Goal: Information Seeking & Learning: Find contact information

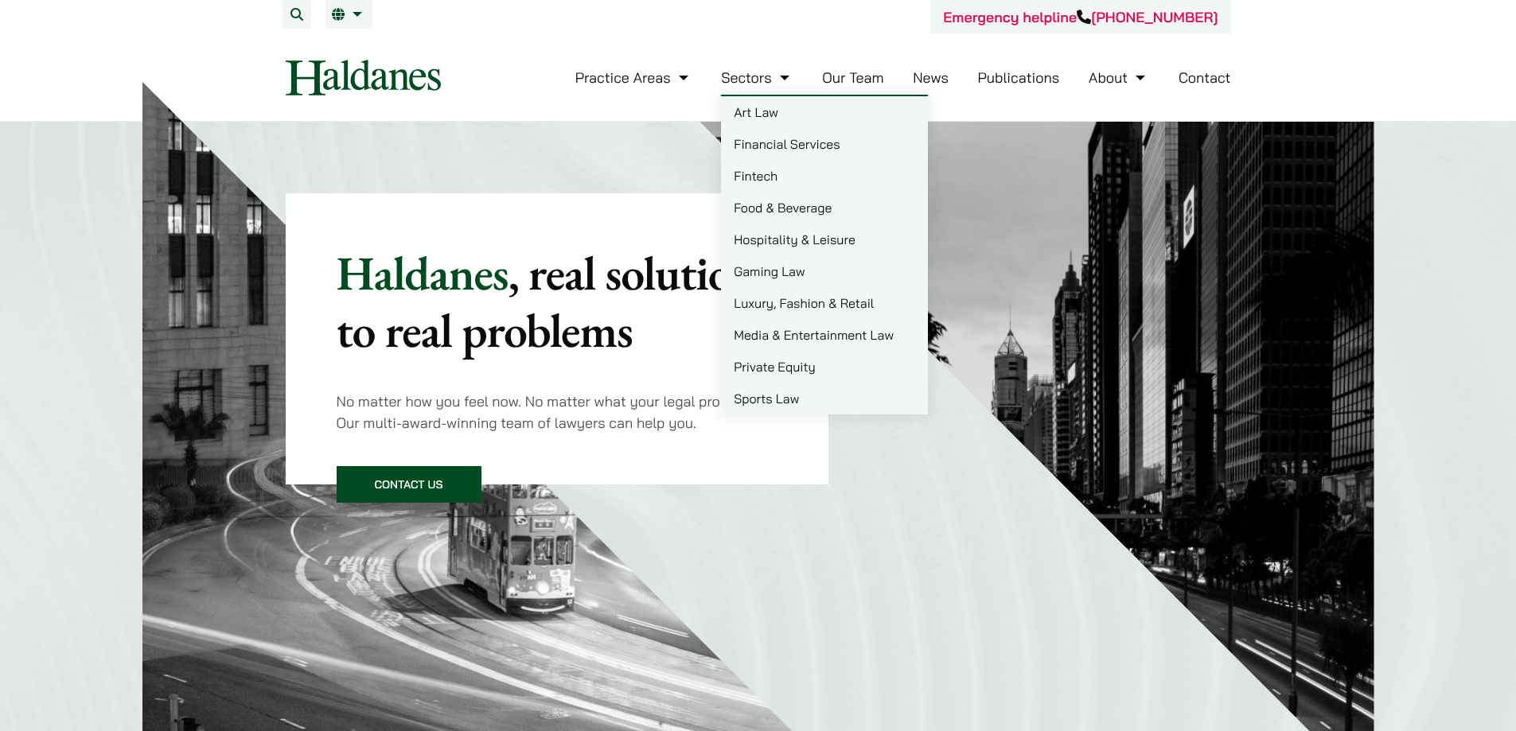
click at [868, 80] on link "Our Team" at bounding box center [852, 77] width 61 height 18
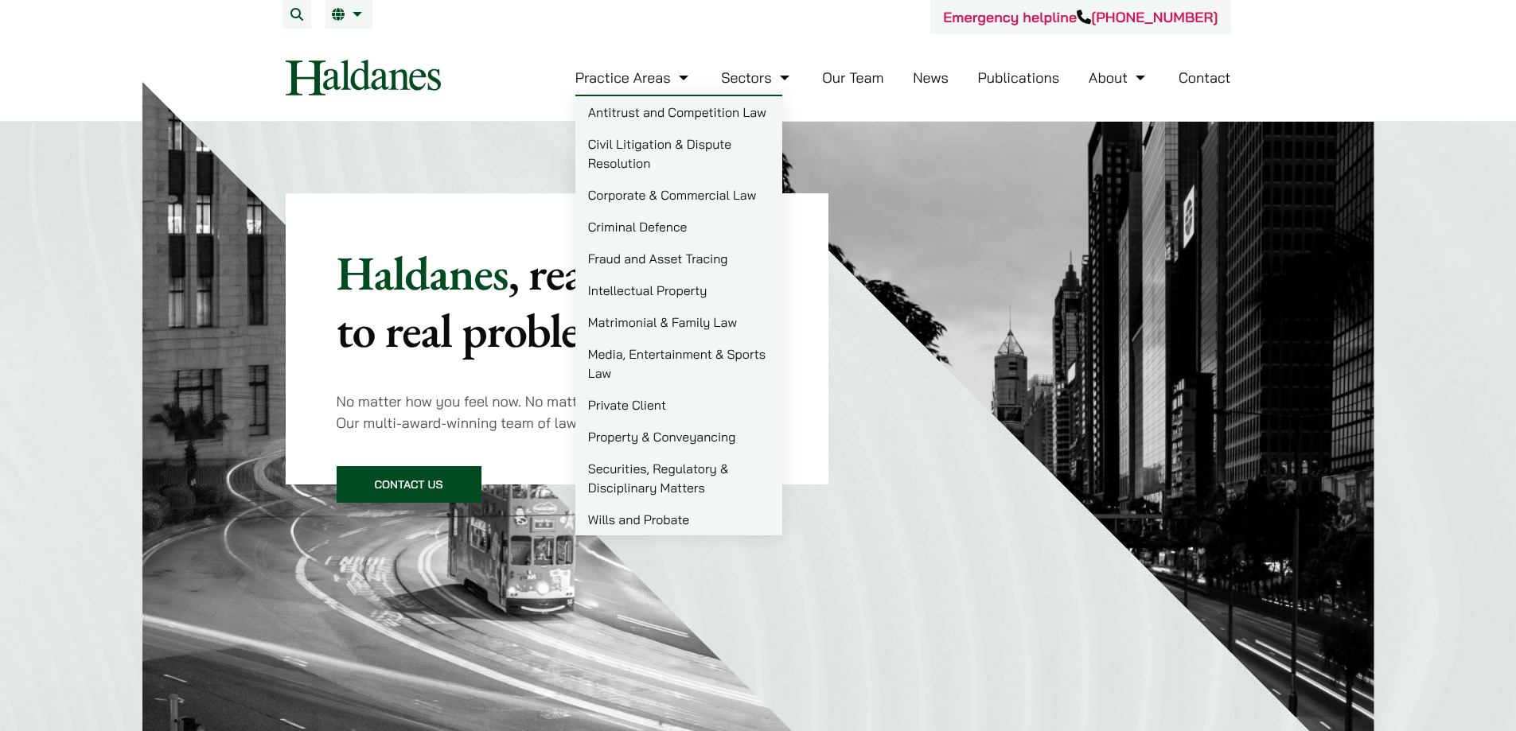
click at [671, 441] on link "Property & Conveyancing" at bounding box center [678, 437] width 207 height 32
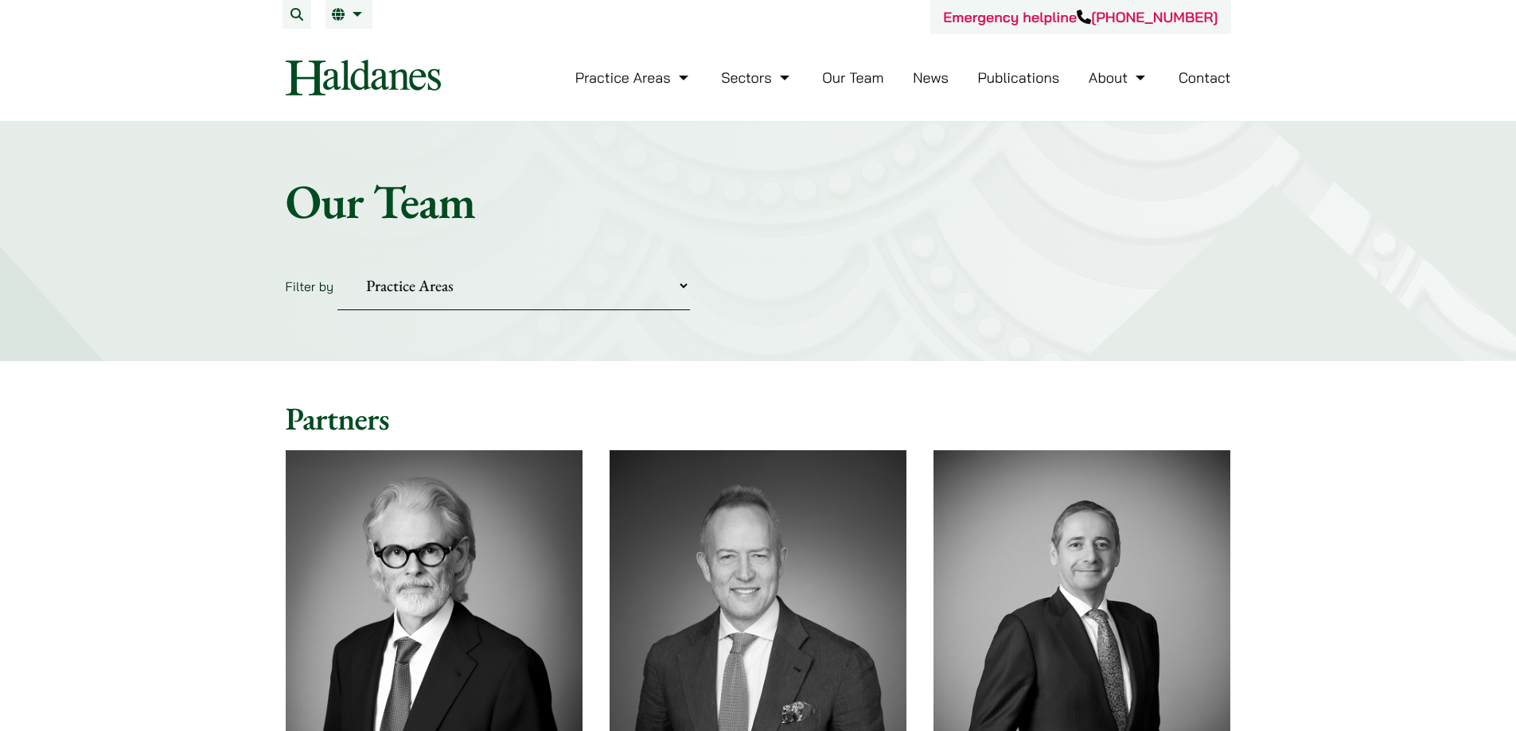
click at [540, 298] on select "Practice Areas Antitrust and Competition Civil Litigation & Dispute Resolution …" at bounding box center [513, 286] width 352 height 49
click at [337, 262] on select "Practice Areas Antitrust and Competition Civil Litigation & Dispute Resolution …" at bounding box center [513, 286] width 352 height 49
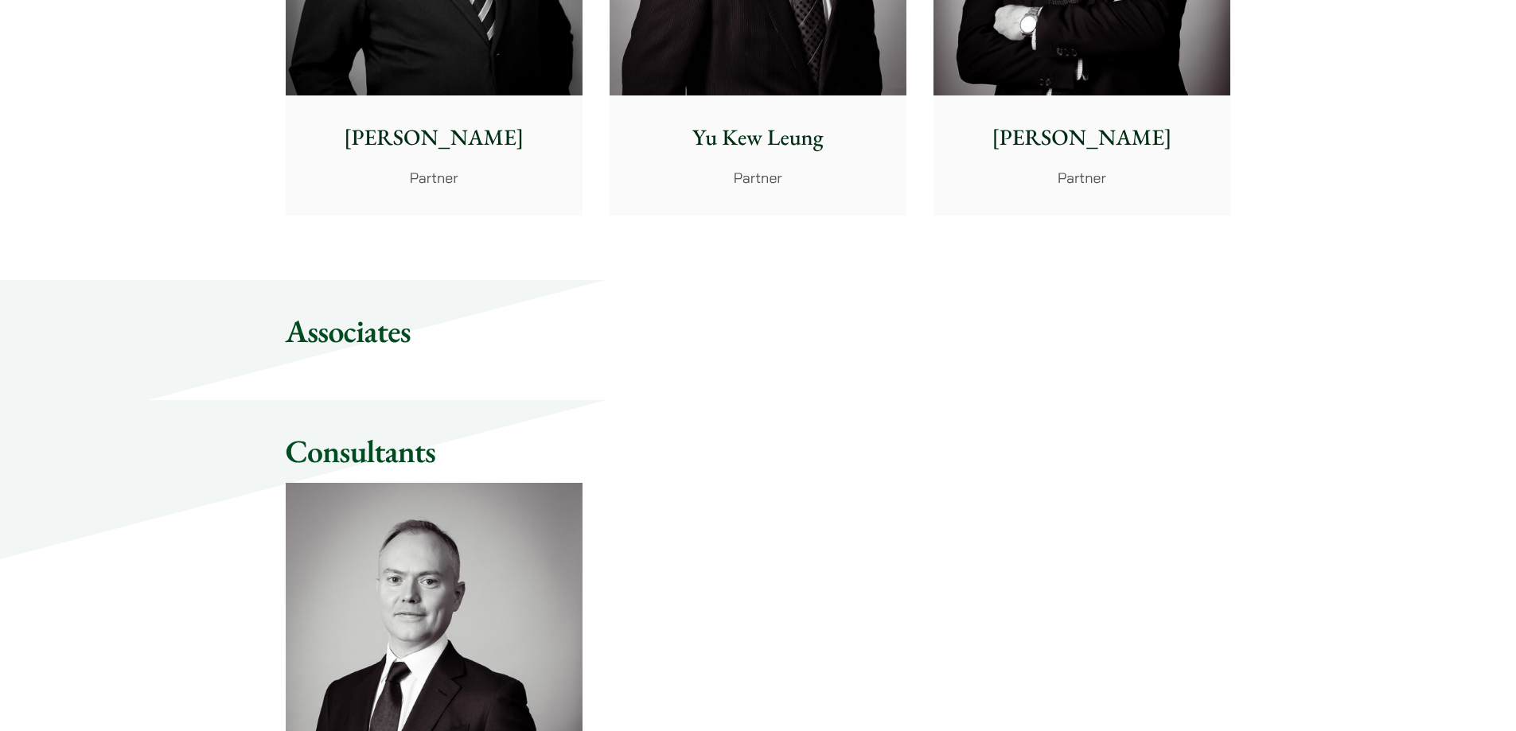
scroll to position [1034, 0]
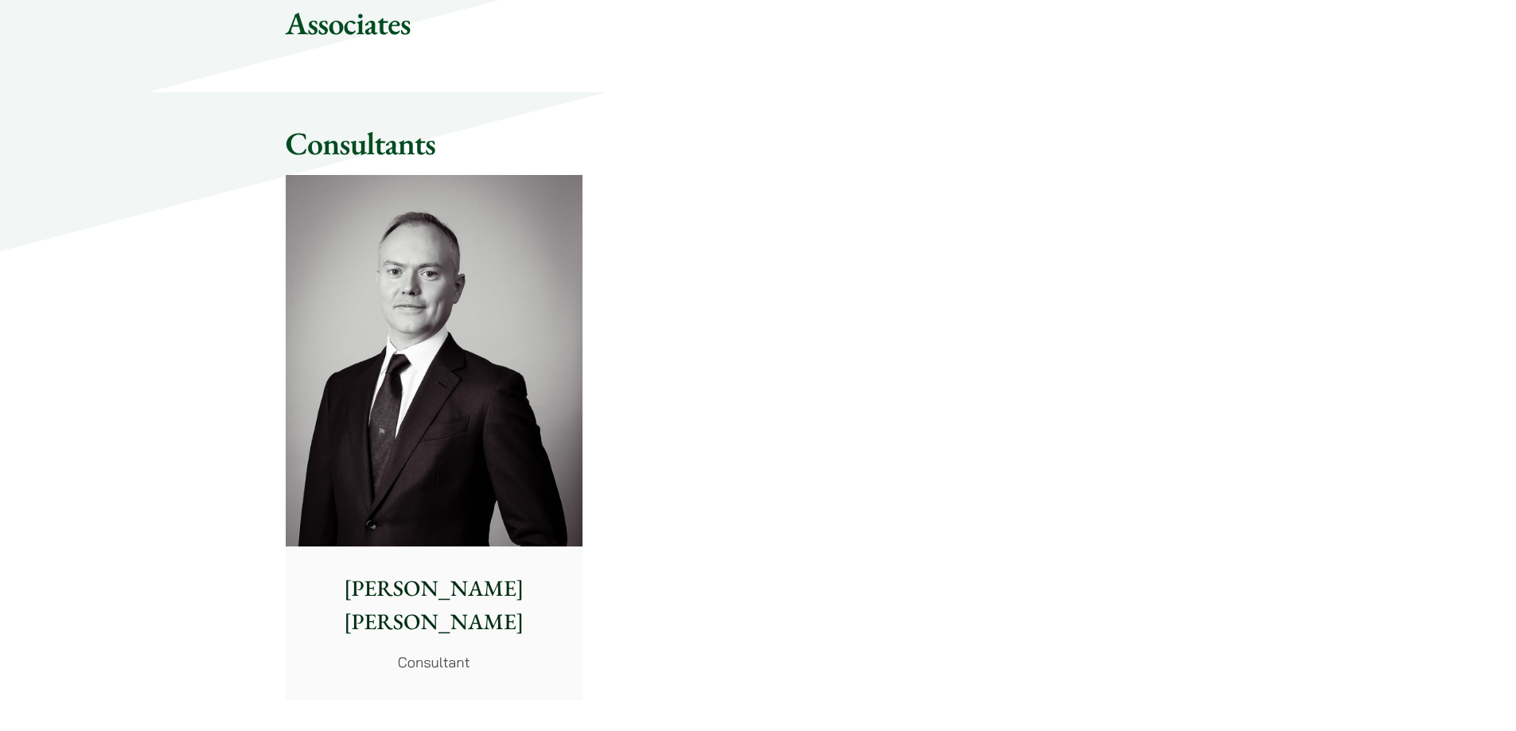
click at [496, 521] on img at bounding box center [434, 361] width 297 height 372
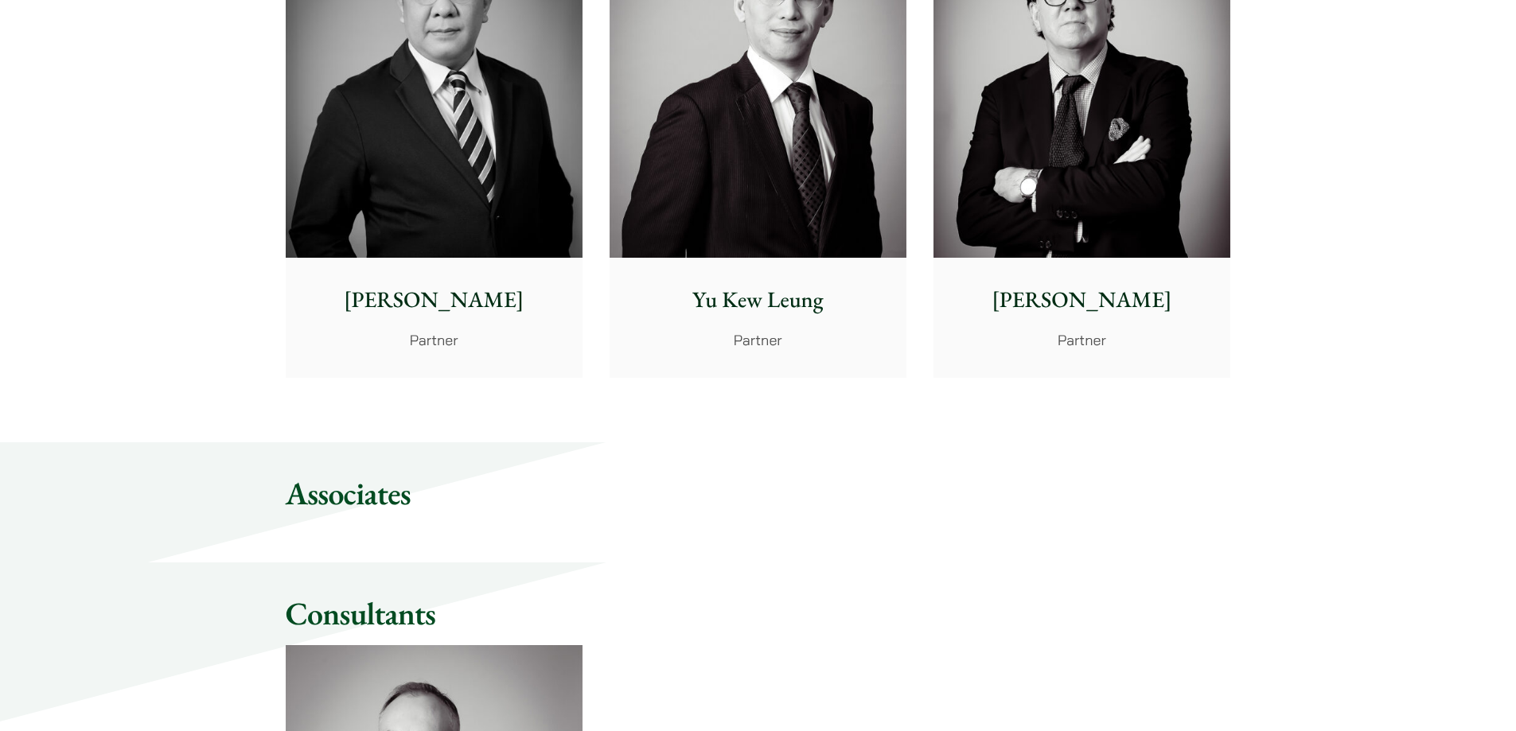
scroll to position [557, 0]
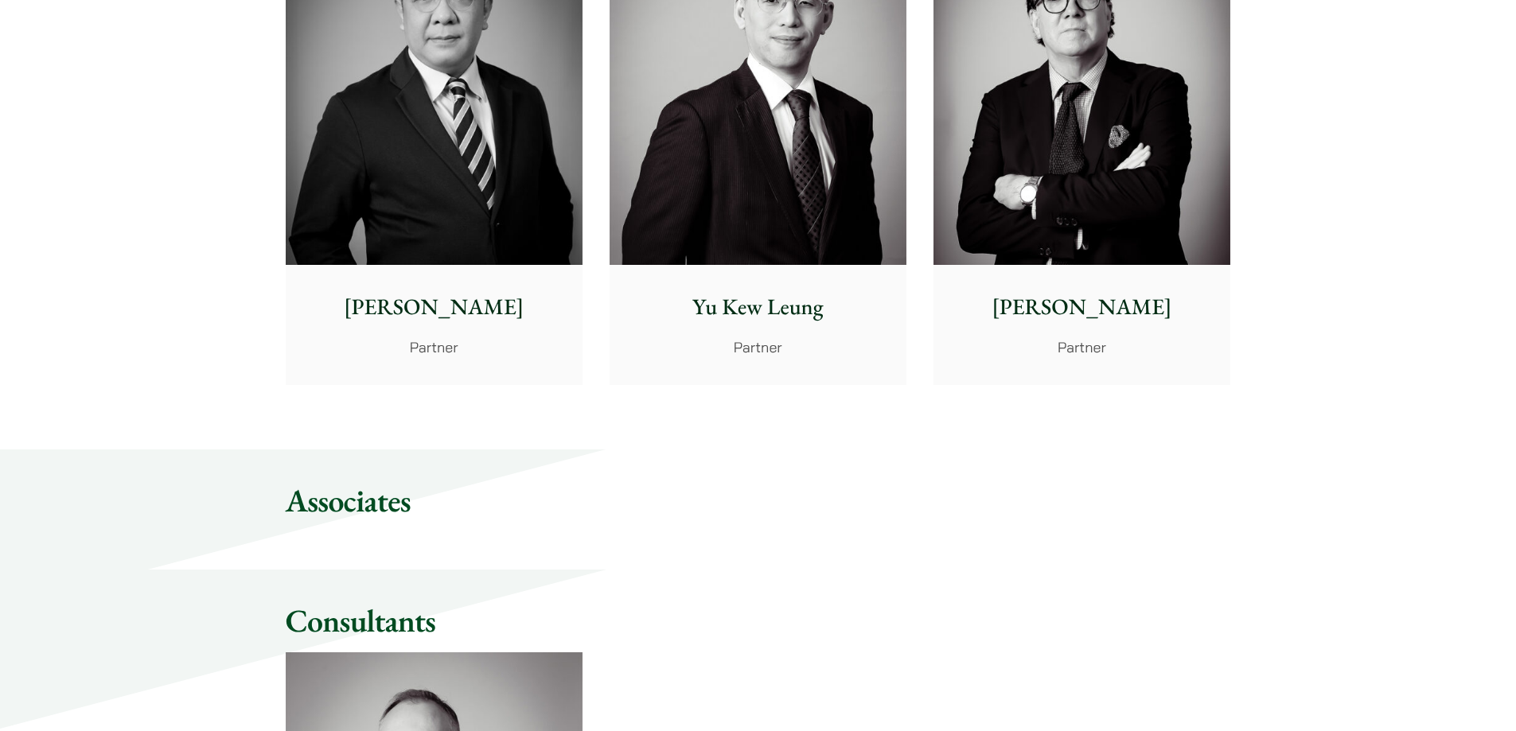
click at [605, 154] on div "Jonathan Midgley Partner, Solicitor Advocate John McLellan Partner Andrew Powne…" at bounding box center [758, 139] width 972 height 518
click at [513, 149] on img at bounding box center [434, 79] width 297 height 372
click at [744, 135] on img at bounding box center [757, 79] width 297 height 372
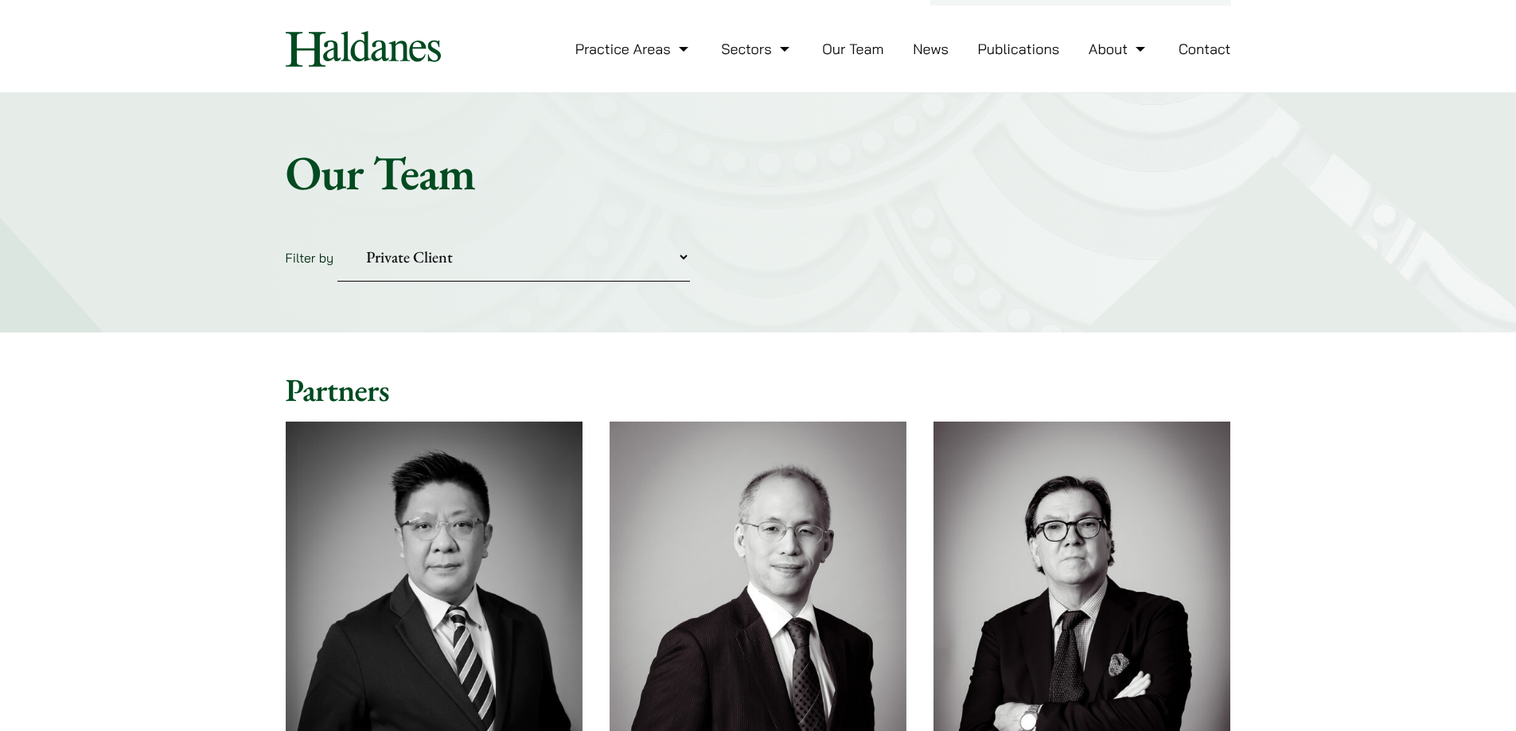
scroll to position [0, 0]
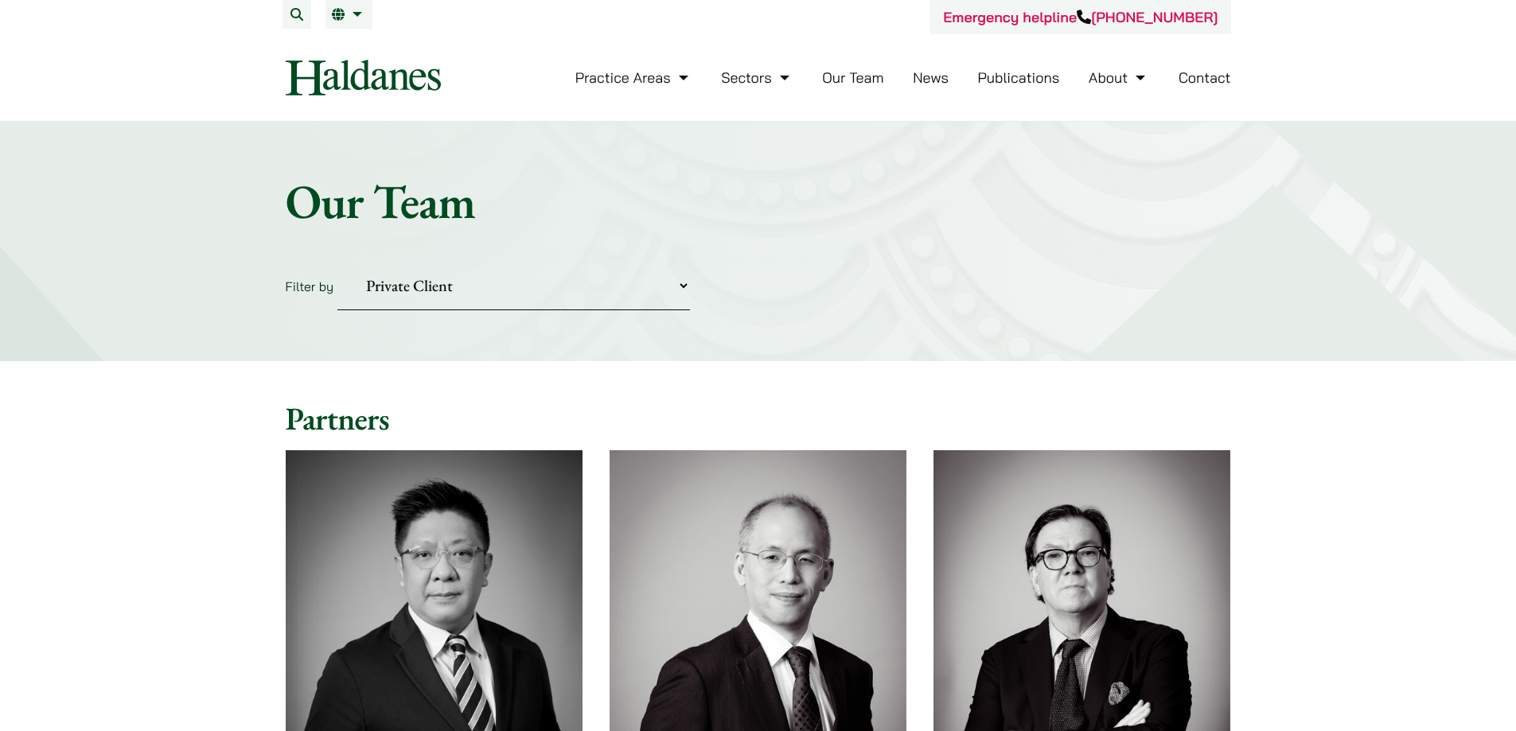
click at [496, 287] on select "Practice Areas Antitrust and Competition Civil Litigation & Dispute Resolution …" at bounding box center [513, 286] width 352 height 49
click at [337, 262] on select "Practice Areas Antitrust and Competition Civil Litigation & Dispute Resolution …" at bounding box center [513, 286] width 352 height 49
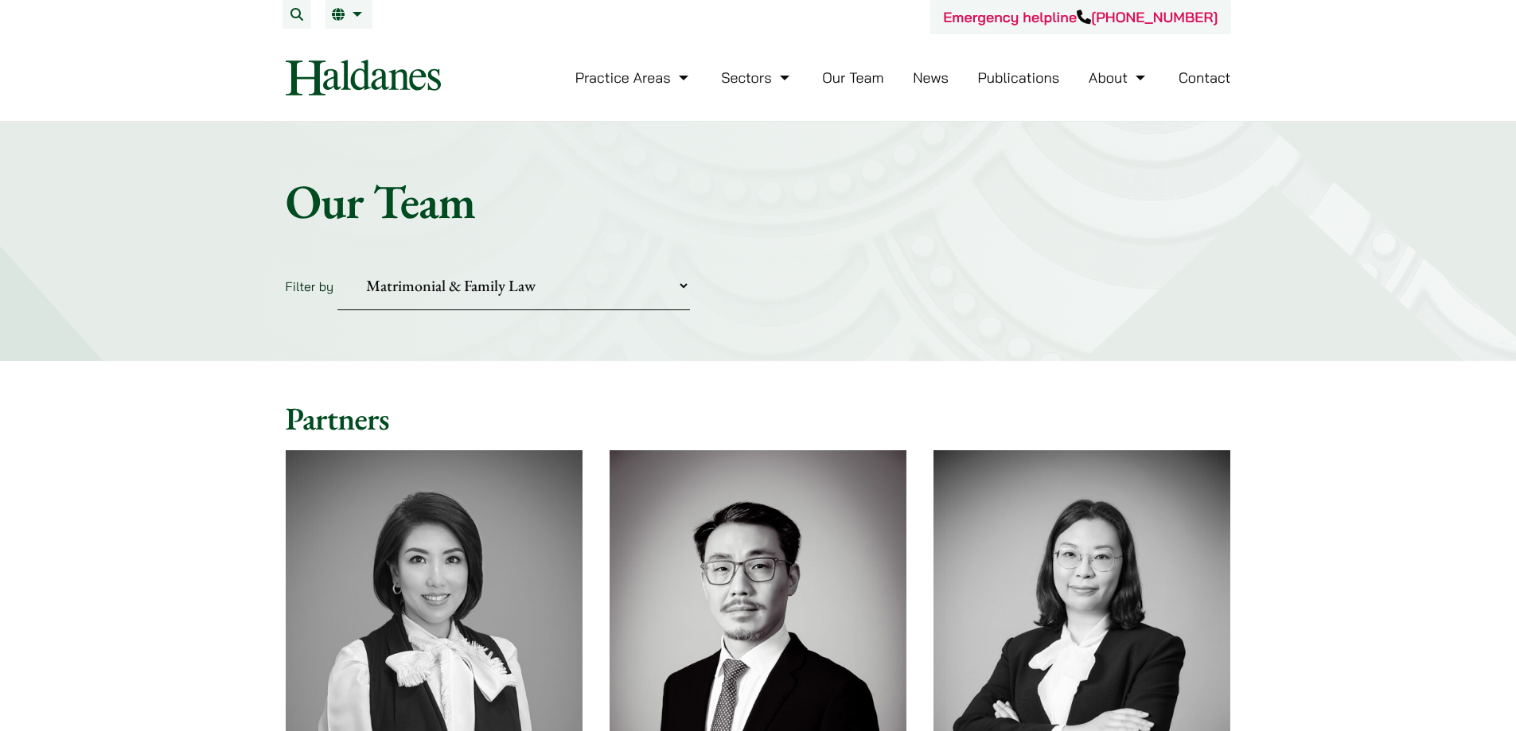
click at [554, 264] on select "Practice Areas Antitrust and Competition Civil Litigation & Dispute Resolution …" at bounding box center [513, 286] width 352 height 49
click at [337, 262] on select "Practice Areas Antitrust and Competition Civil Litigation & Dispute Resolution …" at bounding box center [513, 286] width 352 height 49
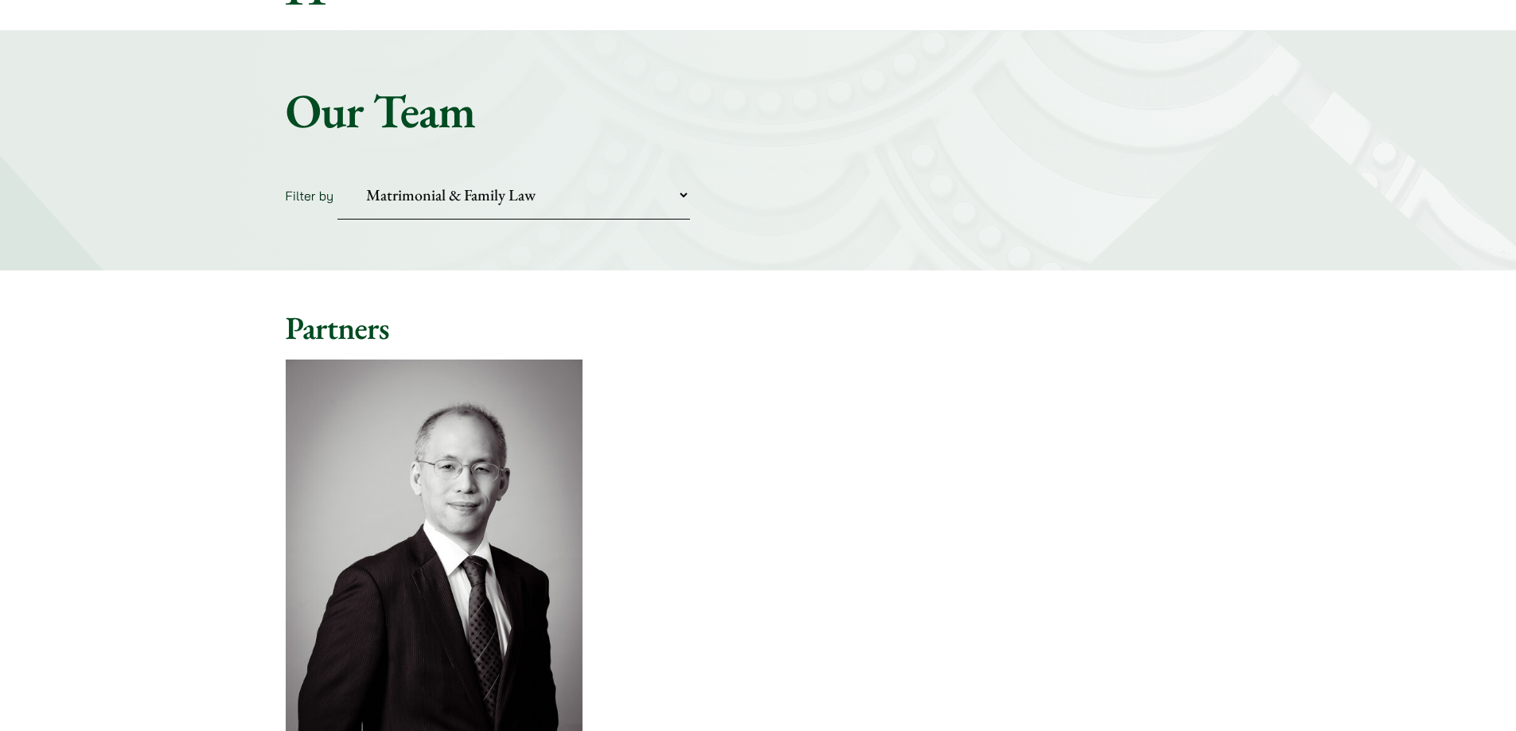
scroll to position [318, 0]
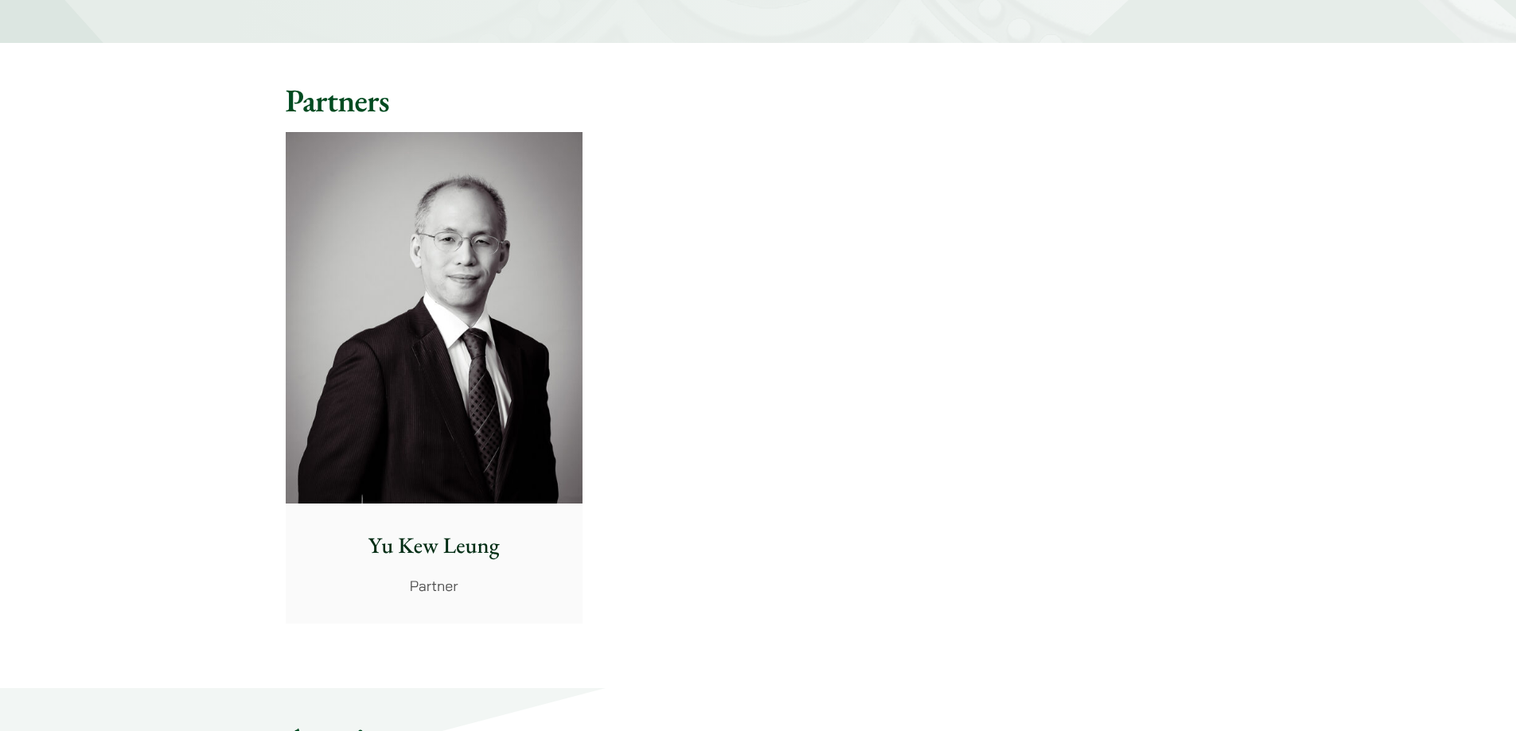
click at [356, 429] on img at bounding box center [434, 318] width 297 height 372
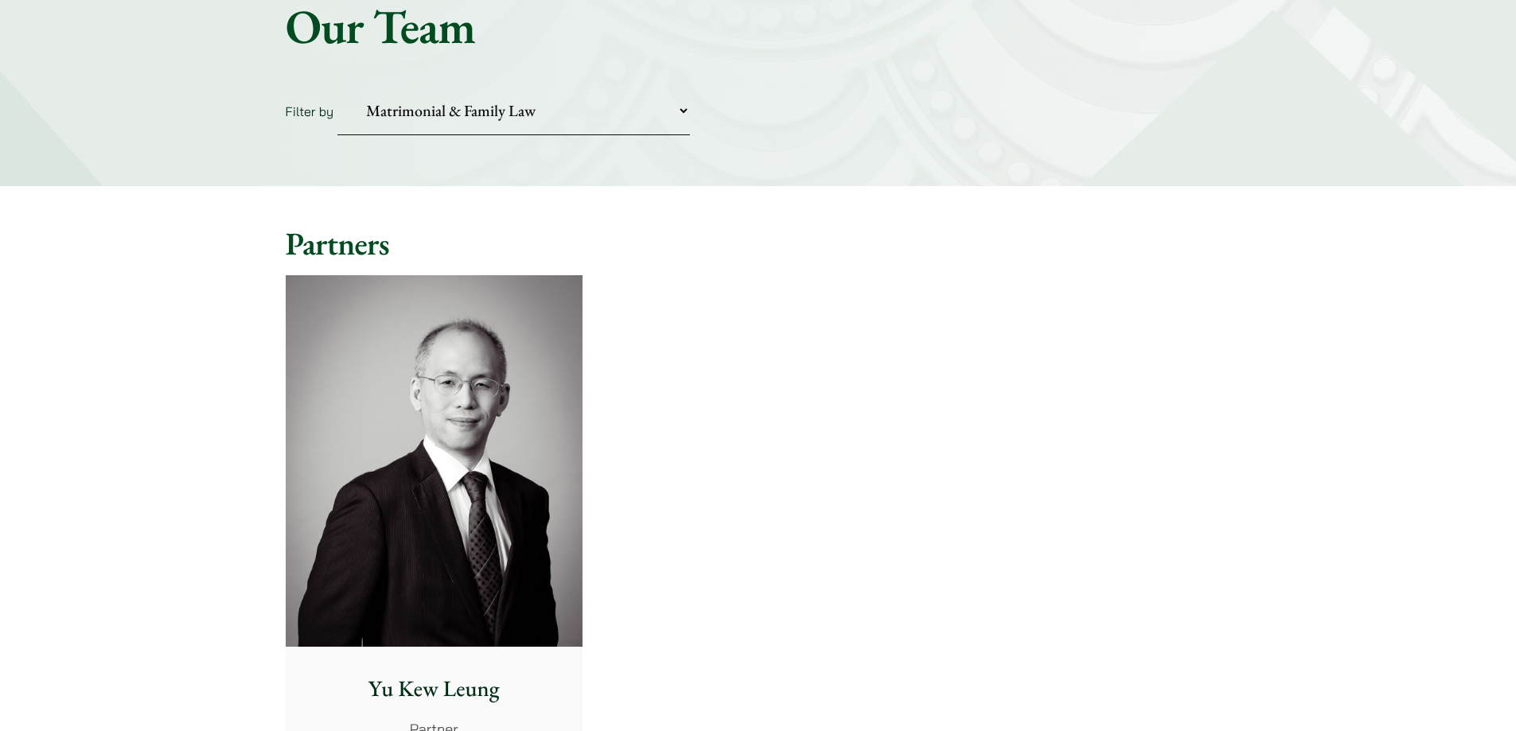
scroll to position [0, 0]
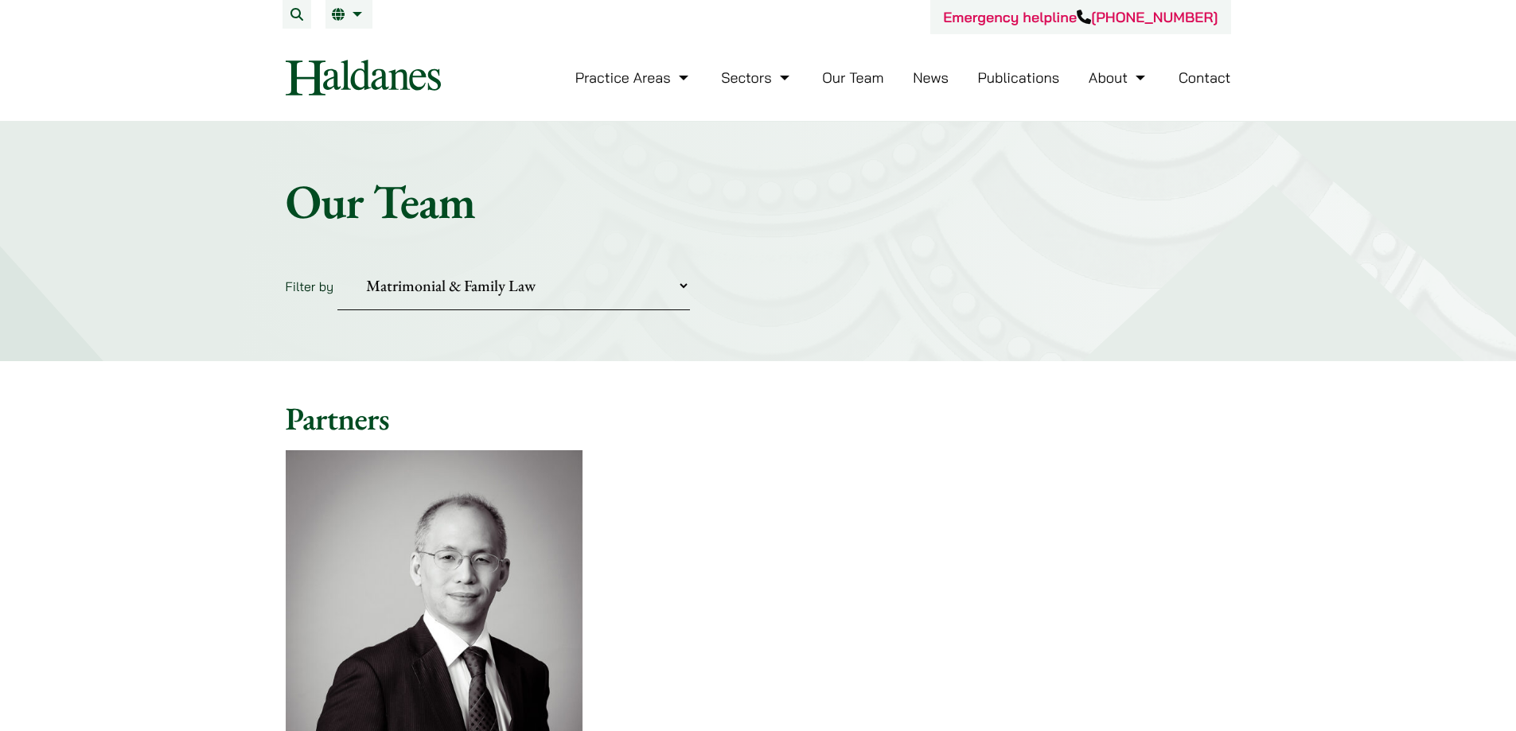
click at [466, 278] on select "Practice Areas Antitrust and Competition Civil Litigation & Dispute Resolution …" at bounding box center [513, 286] width 352 height 49
select select "intellectual-property"
click at [337, 262] on select "Practice Areas Antitrust and Competition Civil Litigation & Dispute Resolution …" at bounding box center [513, 286] width 352 height 49
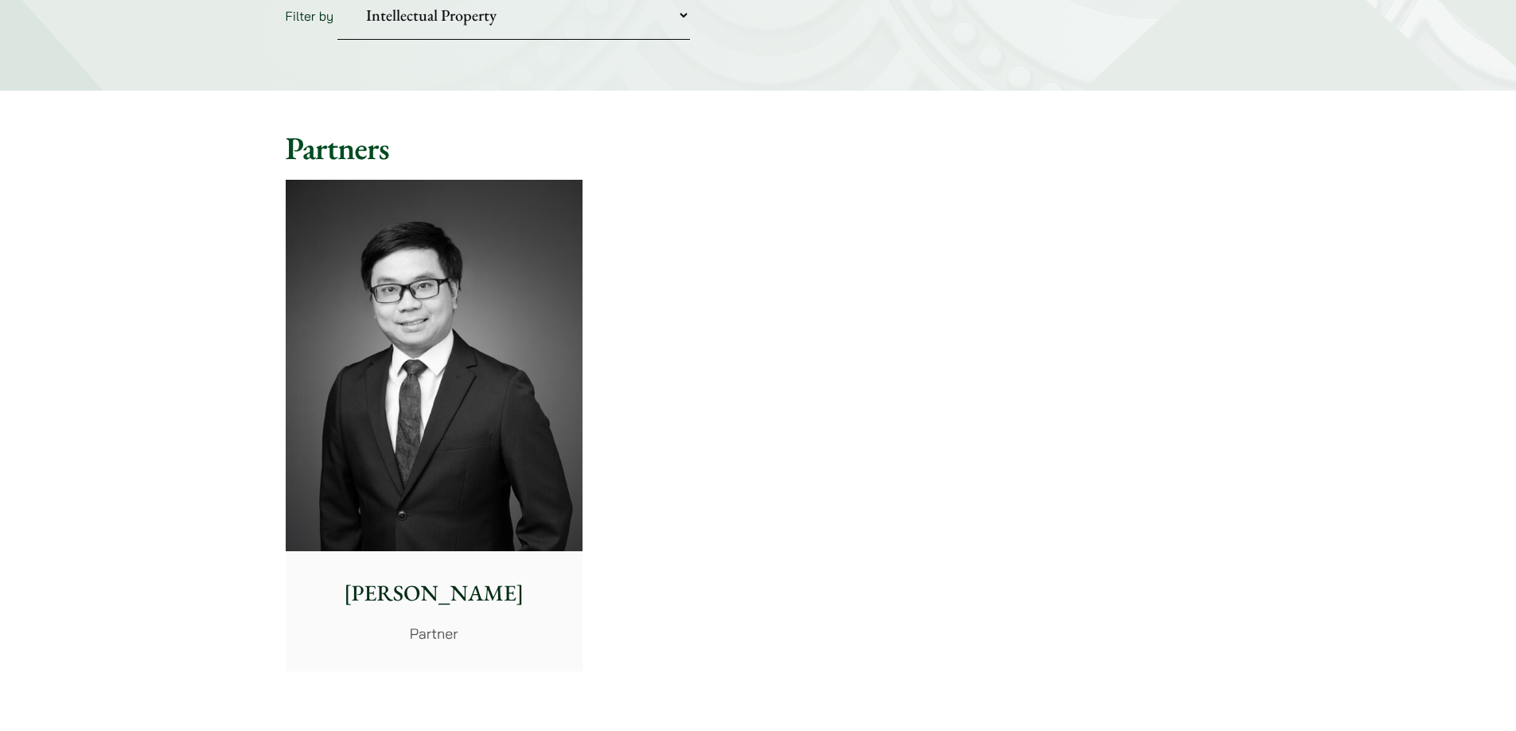
scroll to position [318, 0]
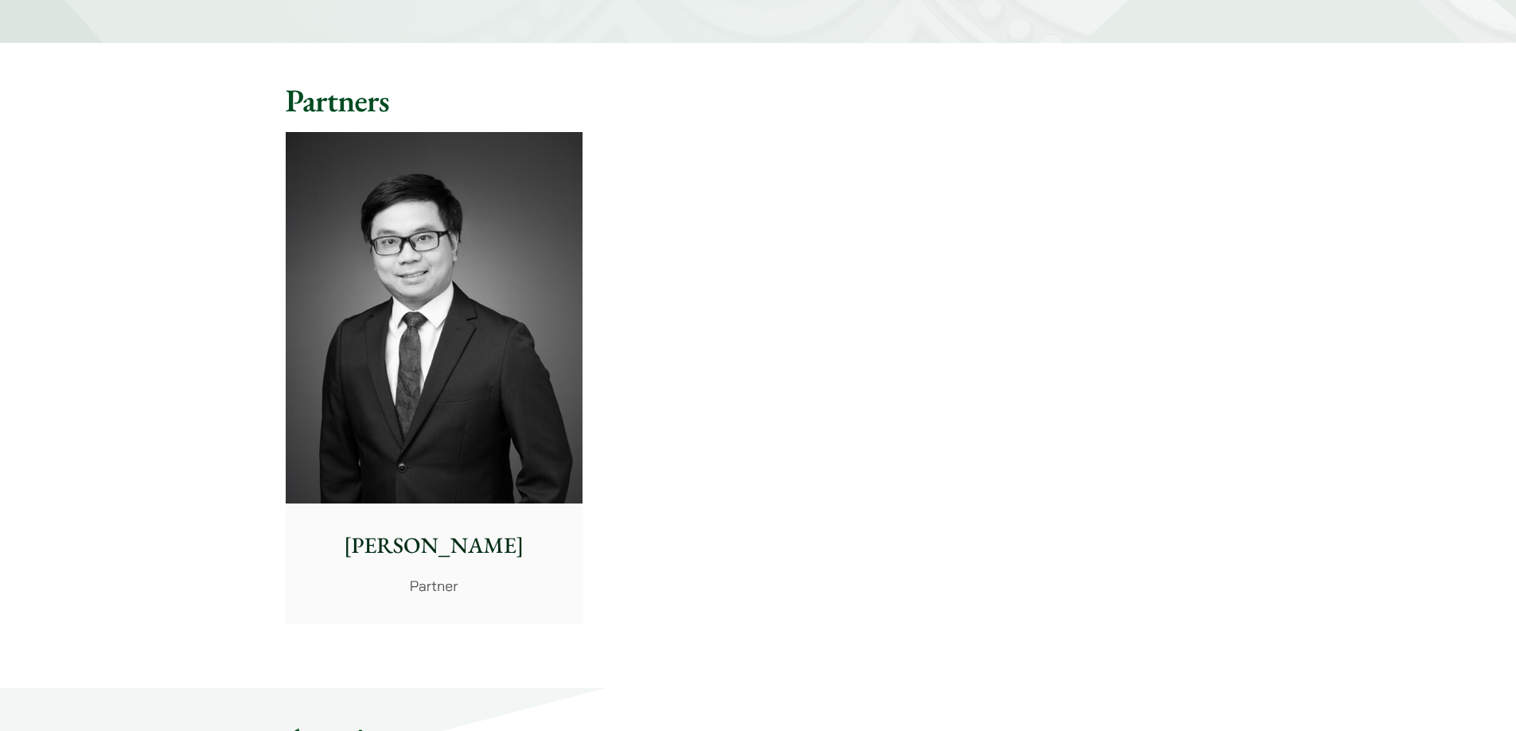
click at [491, 385] on img at bounding box center [434, 318] width 297 height 372
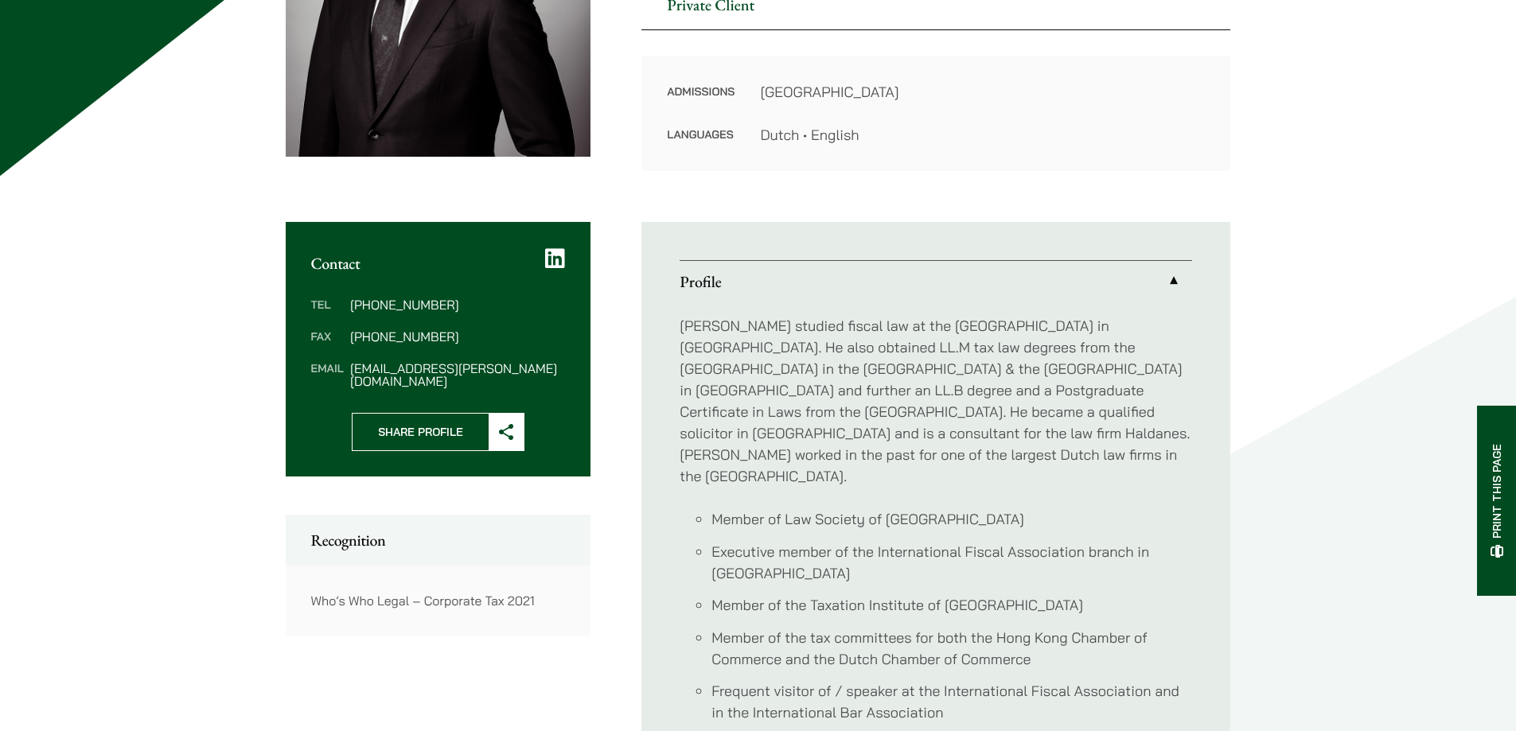
scroll to position [875, 0]
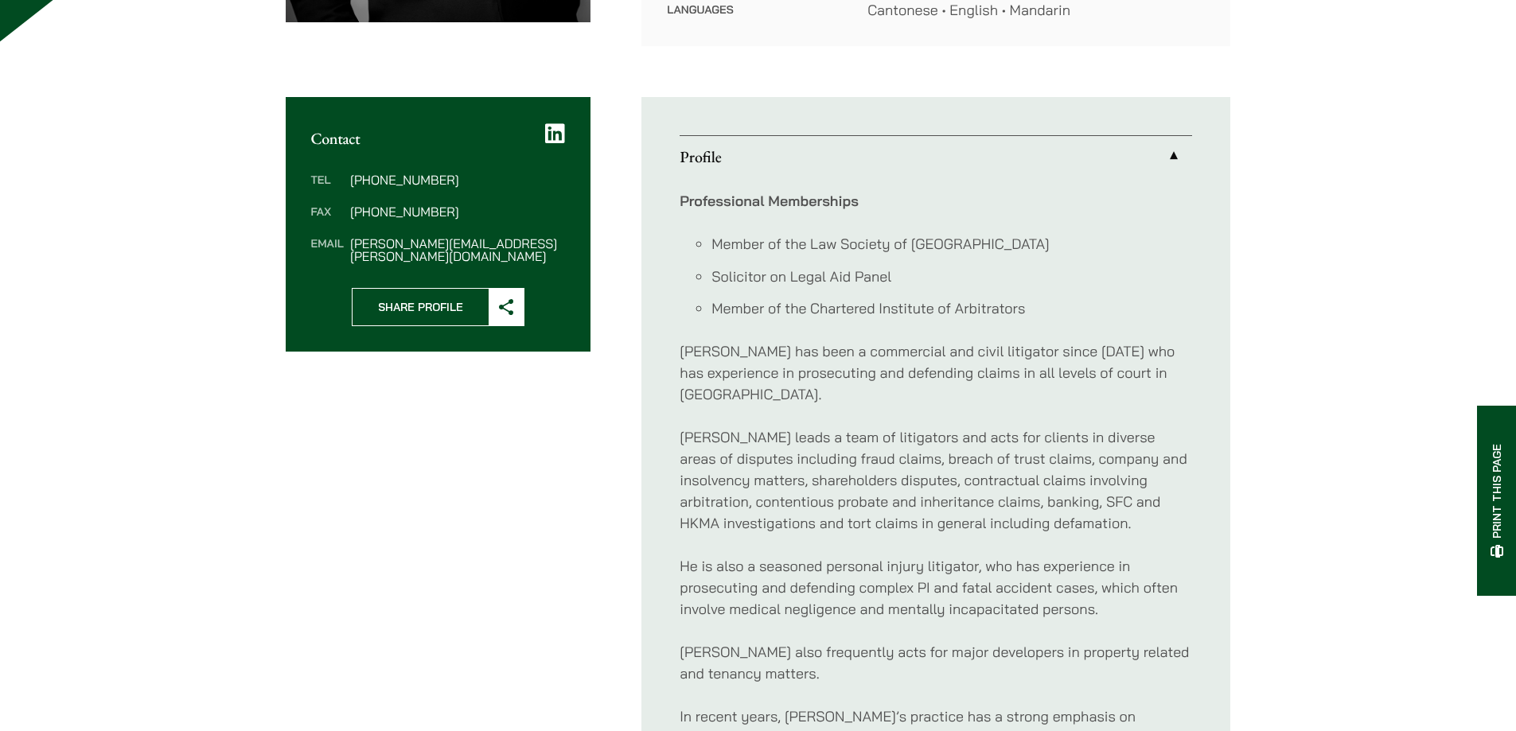
scroll to position [557, 0]
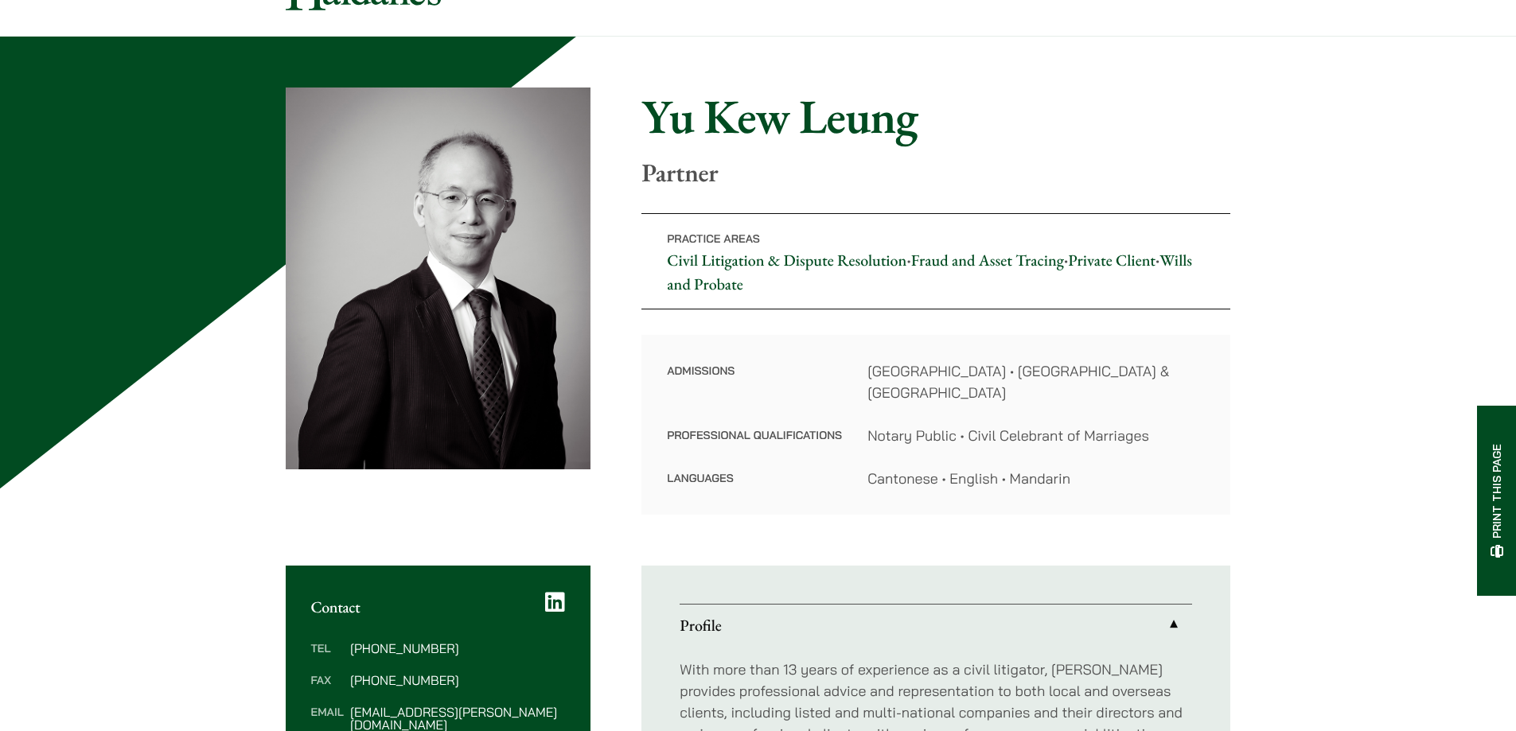
scroll to position [477, 0]
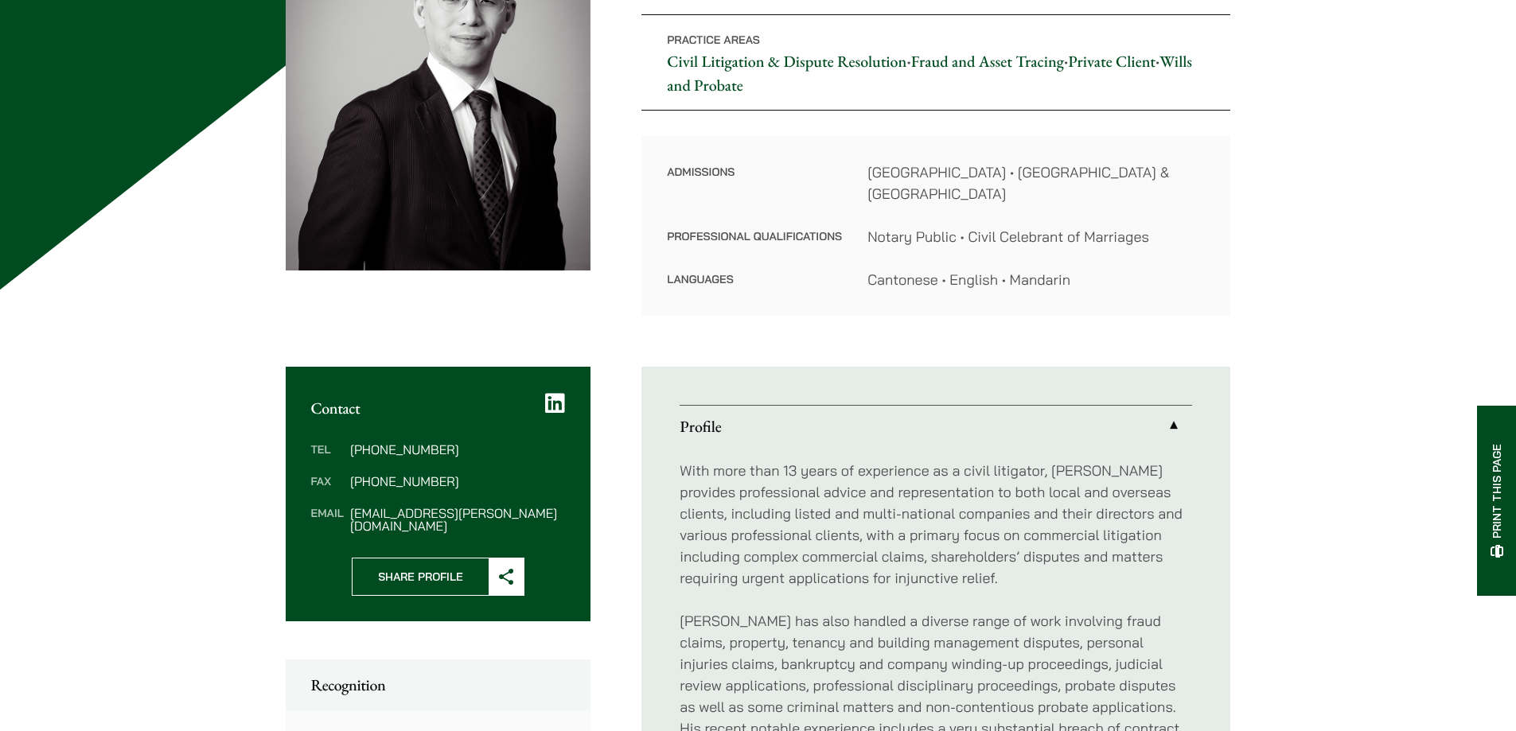
scroll to position [318, 0]
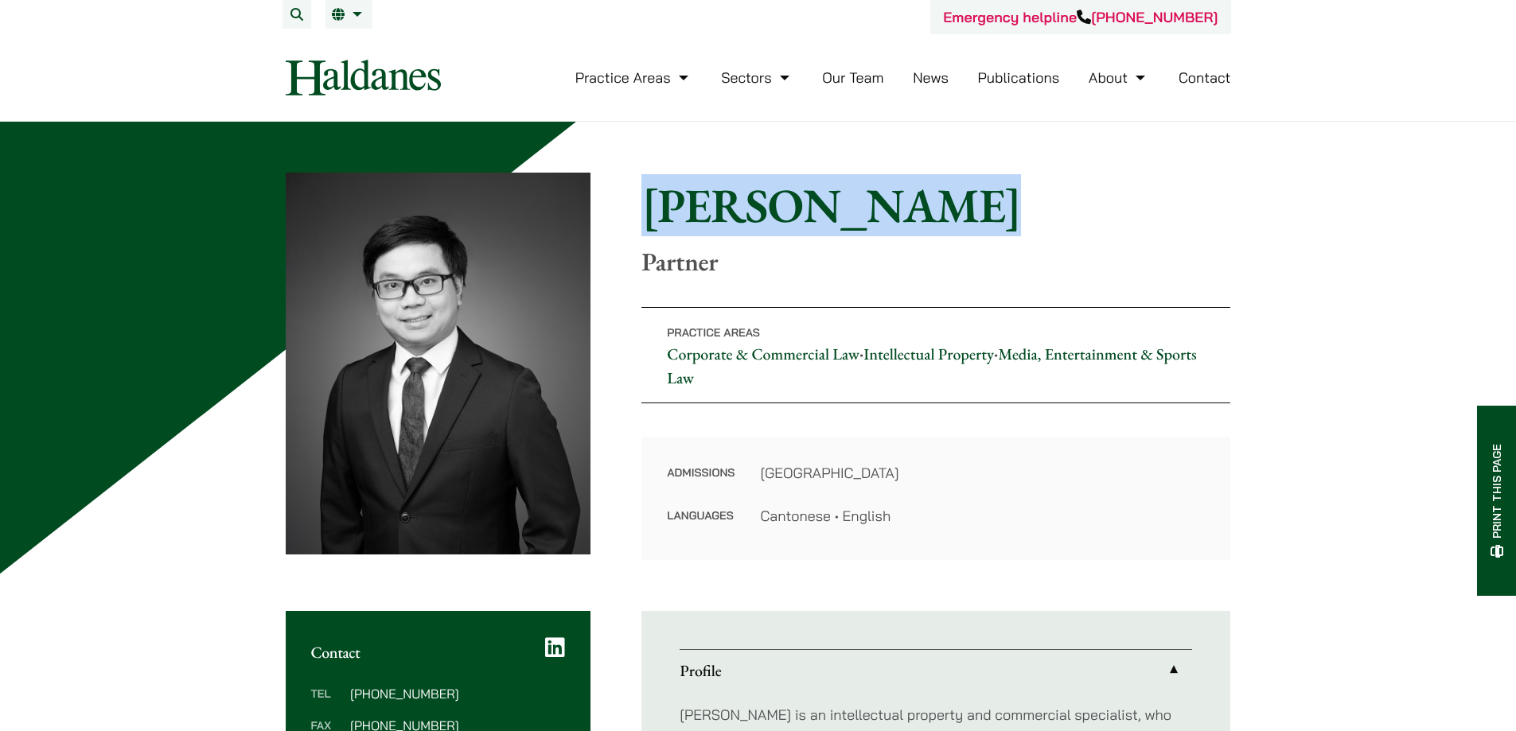
drag, startPoint x: 930, startPoint y: 206, endPoint x: 649, endPoint y: 214, distance: 280.9
click at [649, 214] on h1 "[PERSON_NAME]" at bounding box center [935, 205] width 589 height 57
copy h1 "[PERSON_NAME]"
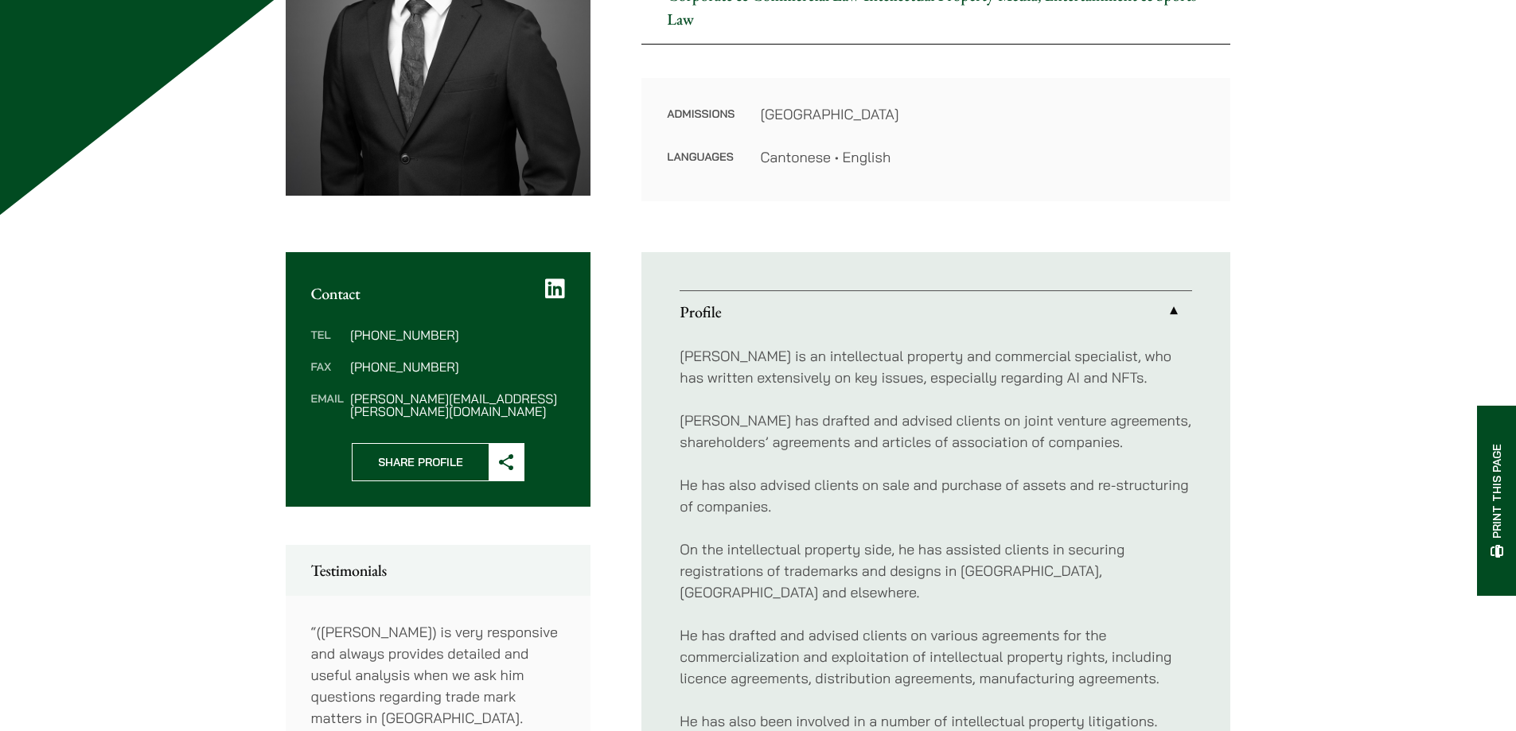
scroll to position [477, 0]
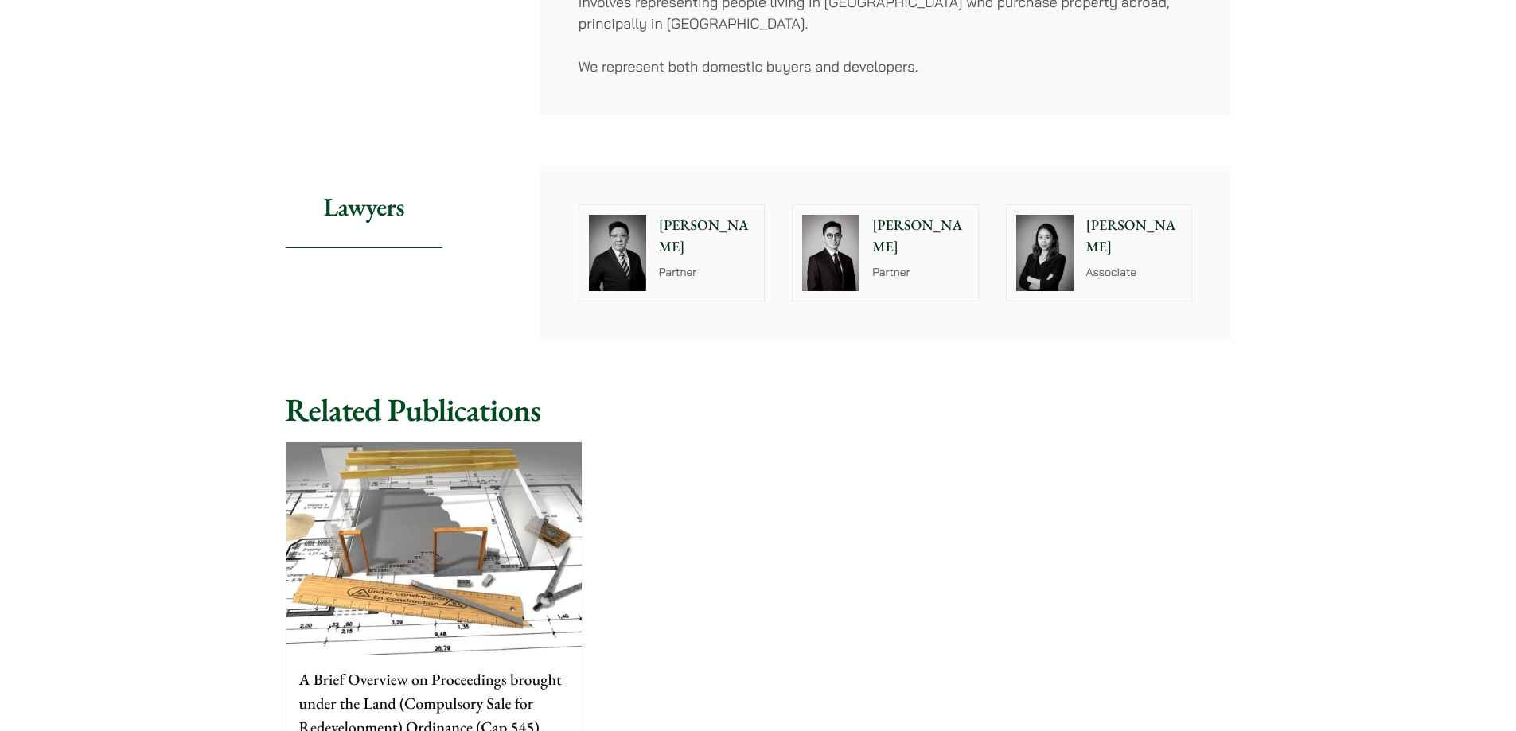
scroll to position [477, 0]
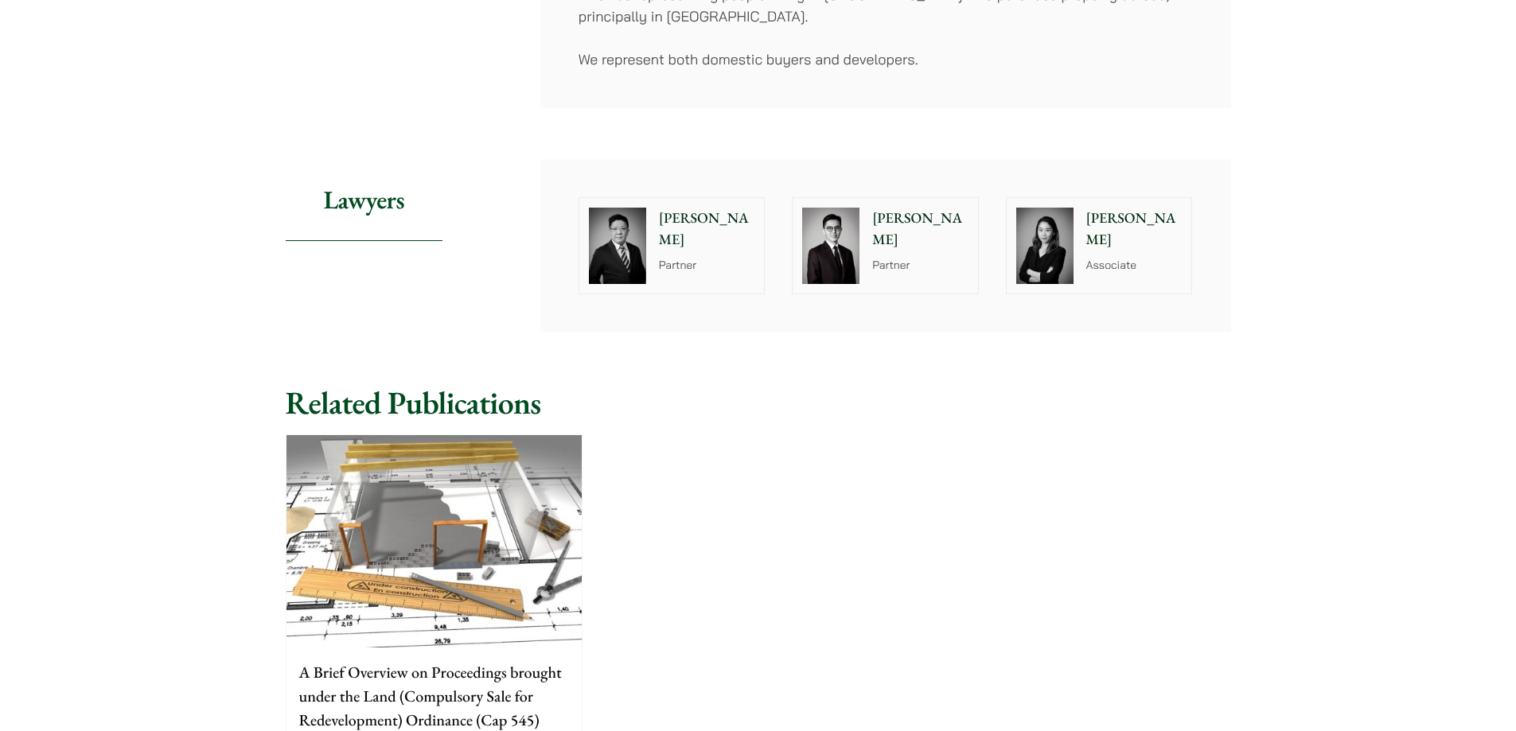
click at [1080, 216] on div at bounding box center [1044, 245] width 76 height 95
click at [862, 211] on div at bounding box center [830, 245] width 76 height 95
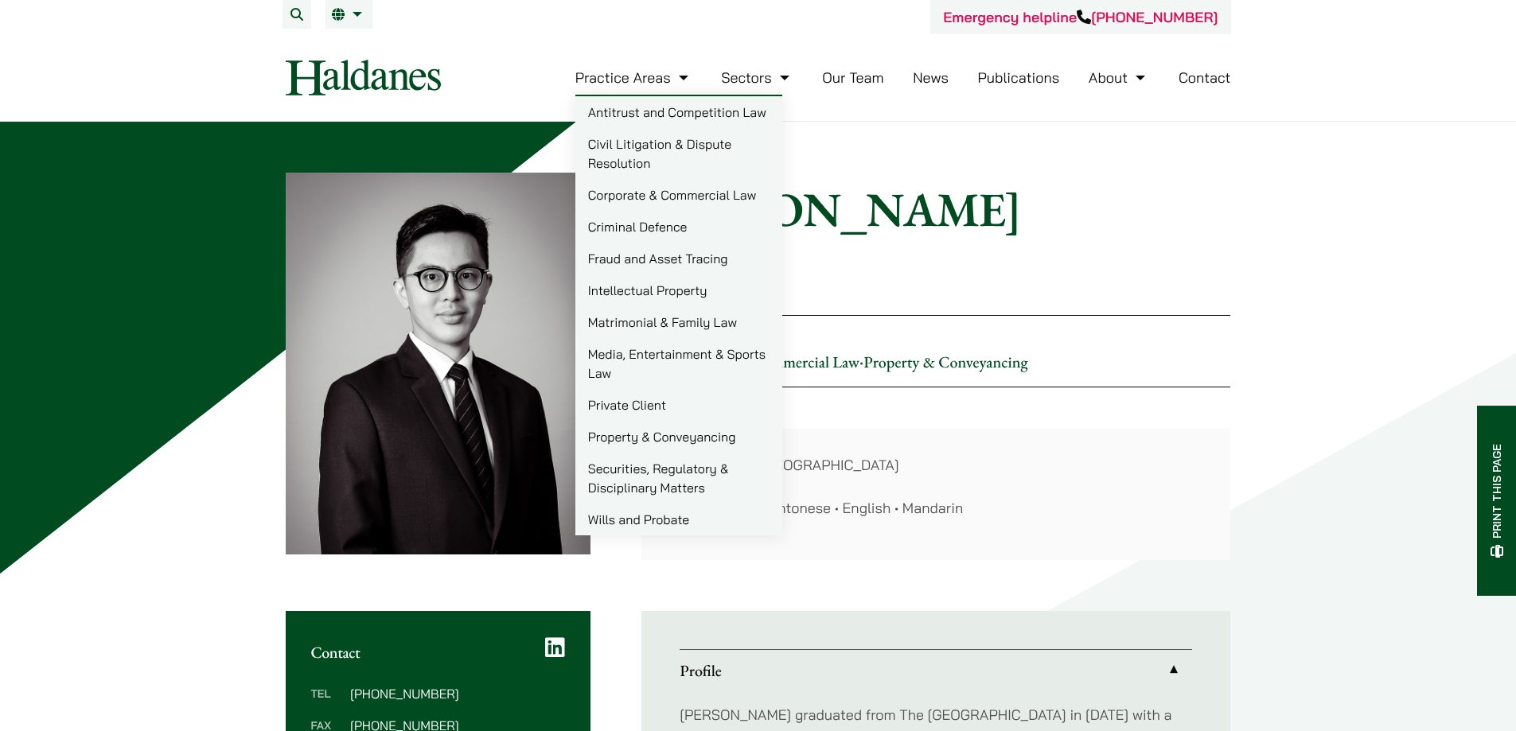
click at [652, 159] on link "Civil Litigation & Dispute Resolution" at bounding box center [678, 153] width 207 height 51
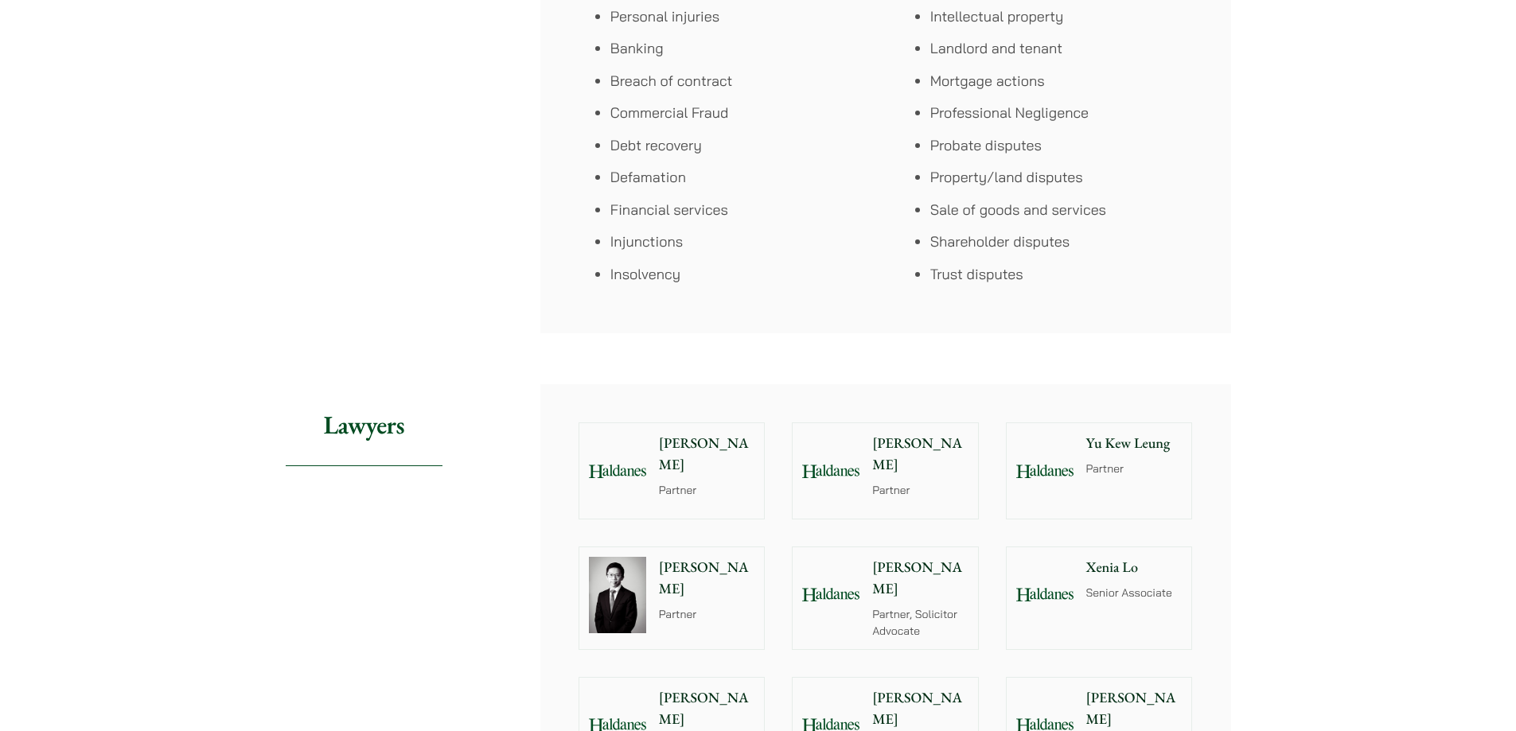
scroll to position [1432, 0]
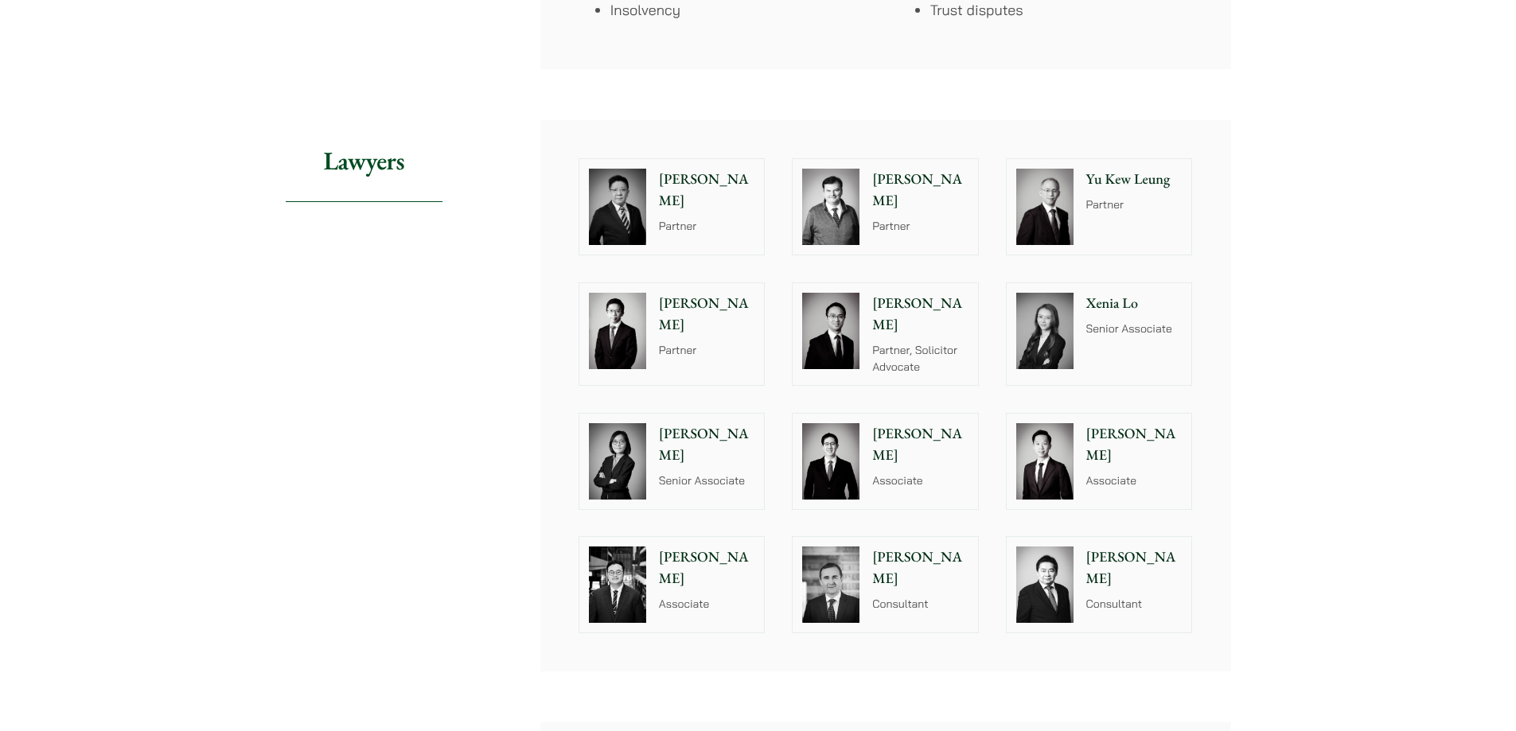
click at [682, 194] on div "[PERSON_NAME] Partner" at bounding box center [710, 206] width 109 height 95
click at [966, 354] on div "[PERSON_NAME] Partner, Solicitor Advocate" at bounding box center [923, 334] width 109 height 102
click at [650, 334] on div at bounding box center [617, 330] width 76 height 95
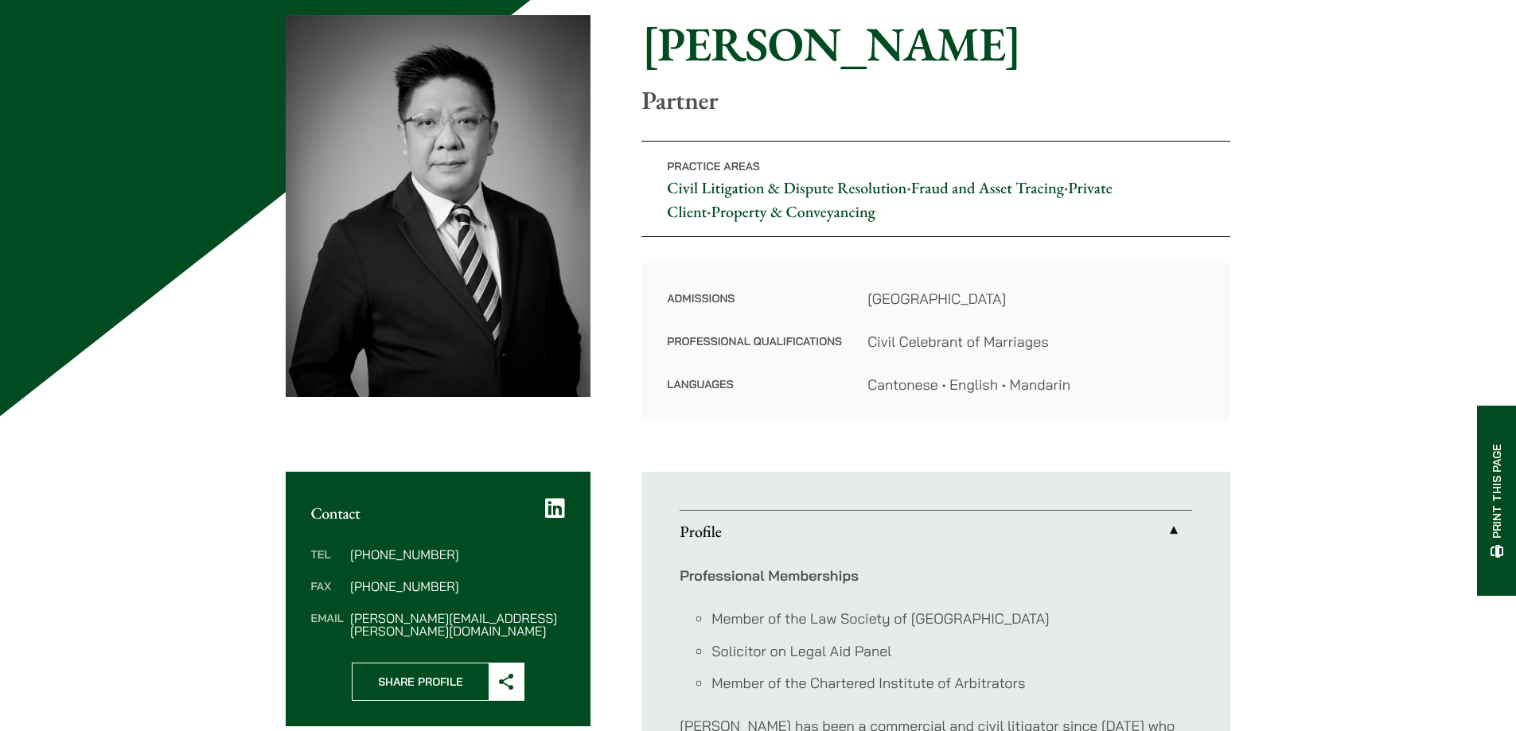
scroll to position [477, 0]
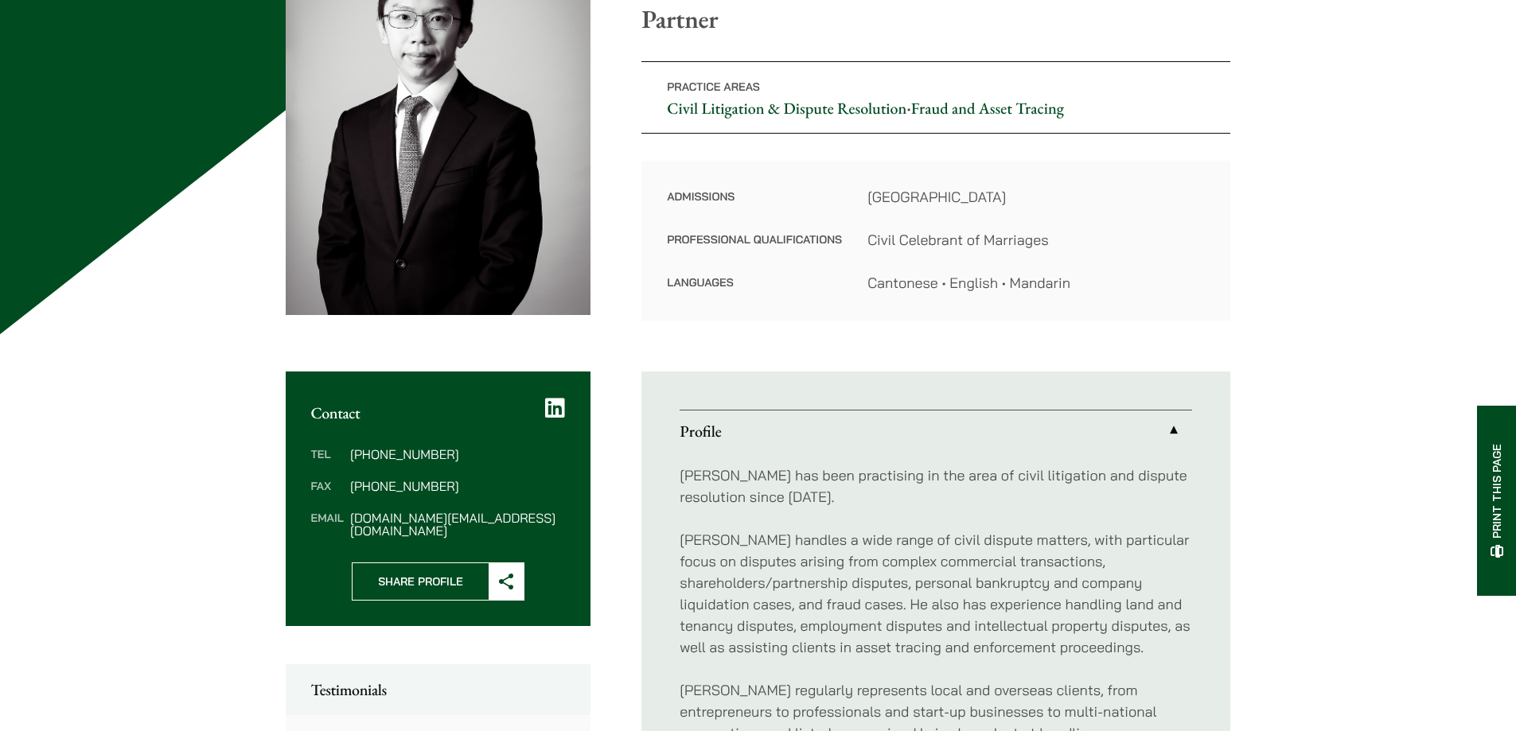
scroll to position [557, 0]
